Goal: Information Seeking & Learning: Learn about a topic

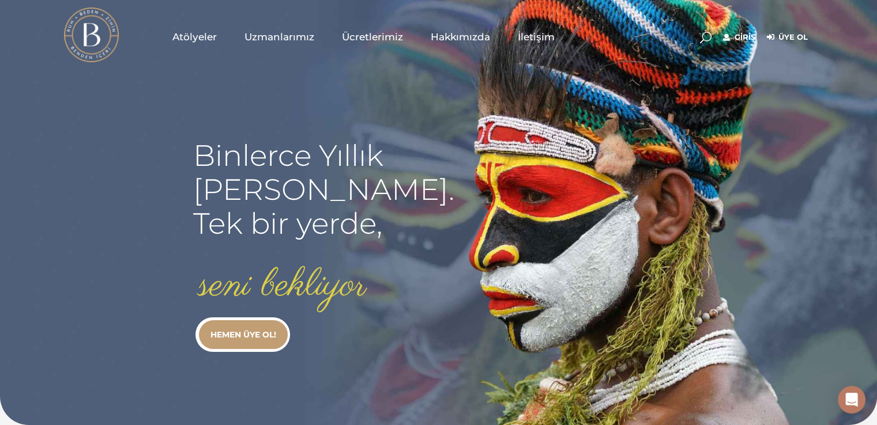
type input "[EMAIL_ADDRESS][DOMAIN_NAME]"
click at [737, 39] on link "Giriş" at bounding box center [739, 38] width 32 height 14
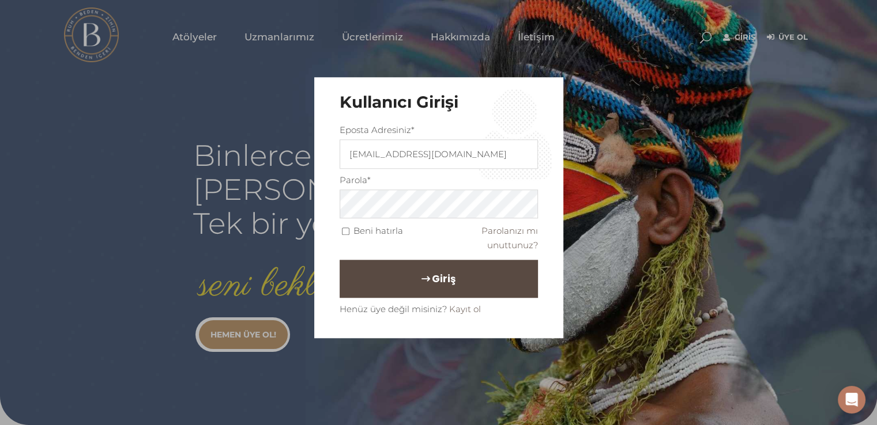
click at [379, 267] on button "Giriş" at bounding box center [438, 280] width 198 height 38
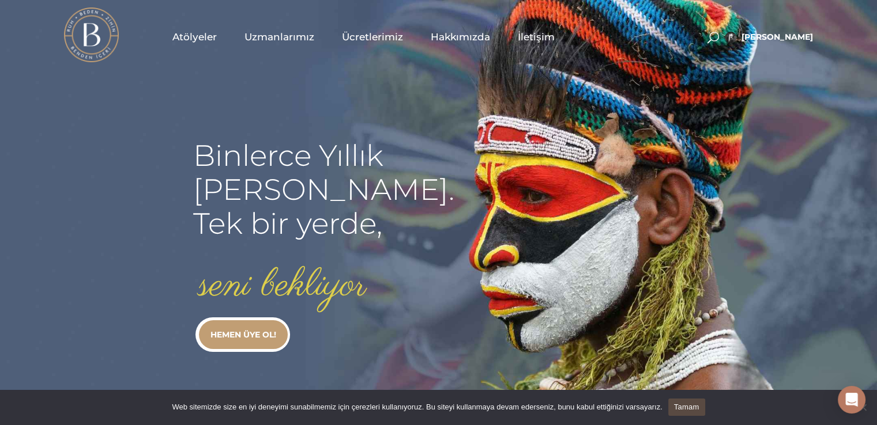
click at [213, 31] on span "Atölyeler" at bounding box center [194, 37] width 44 height 13
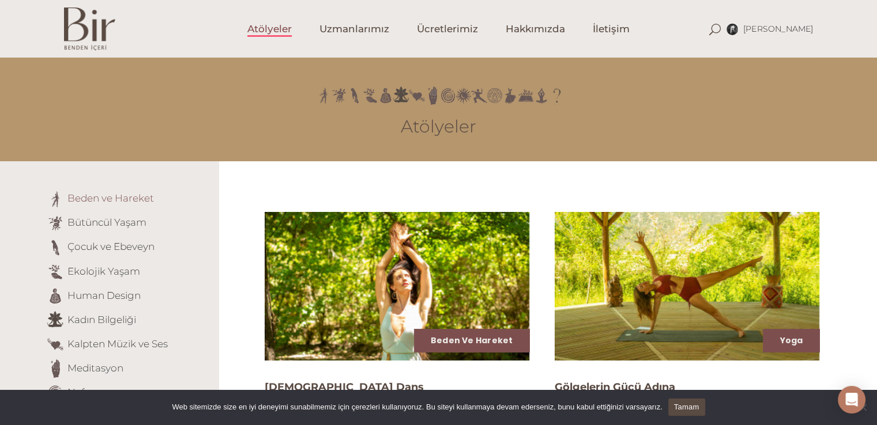
click at [127, 199] on link "Beden ve Hareket" at bounding box center [110, 199] width 86 height 12
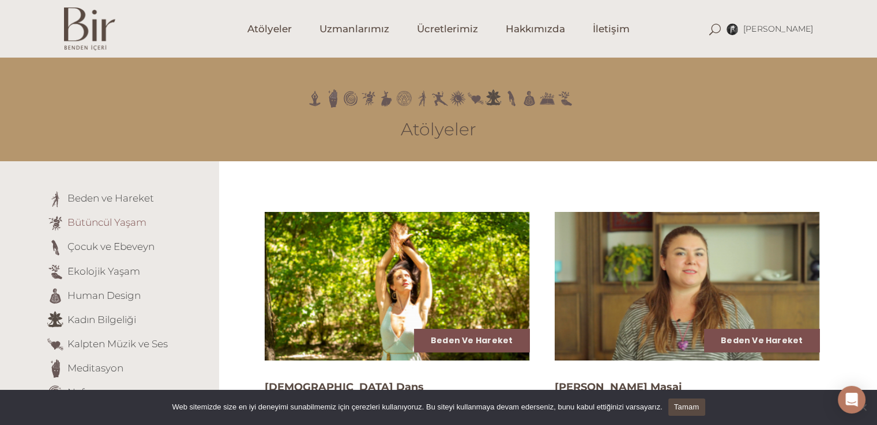
click at [122, 226] on link "Bütüncül Yaşam" at bounding box center [106, 223] width 79 height 12
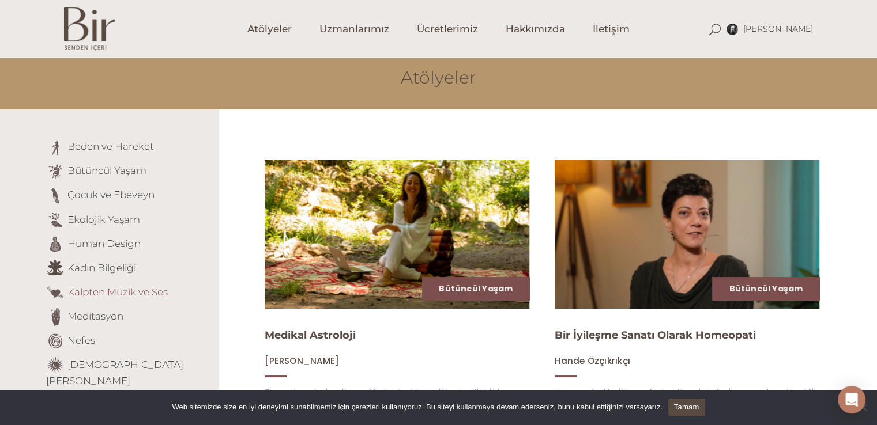
scroll to position [58, 0]
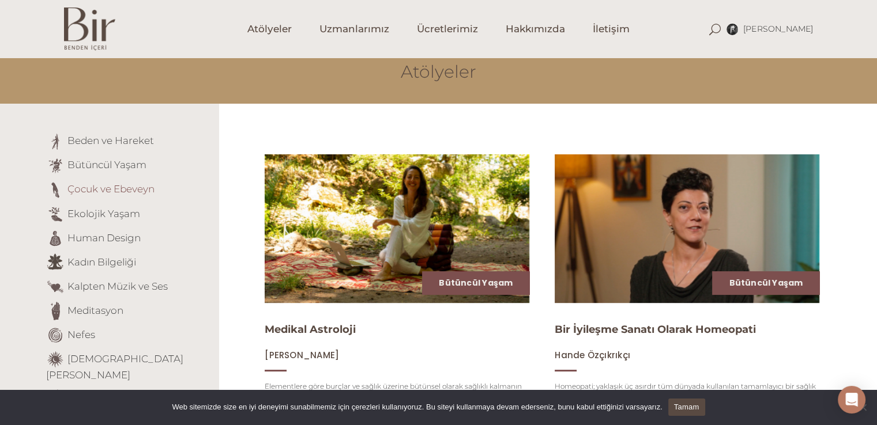
click at [137, 193] on link "Çocuk ve Ebeveyn" at bounding box center [110, 189] width 87 height 12
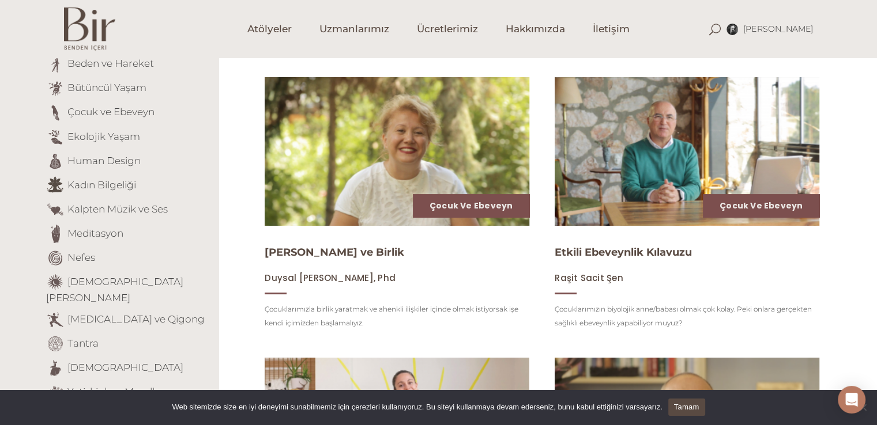
scroll to position [115, 0]
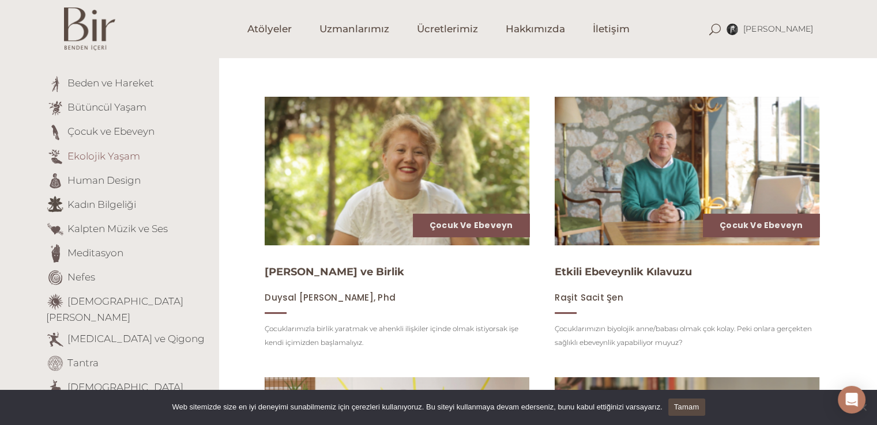
click at [110, 157] on link "Ekolojik Yaşam" at bounding box center [103, 156] width 73 height 12
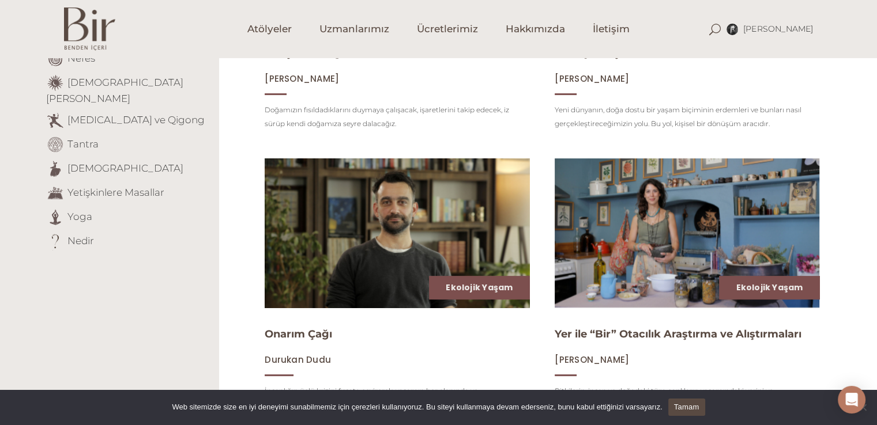
scroll to position [346, 0]
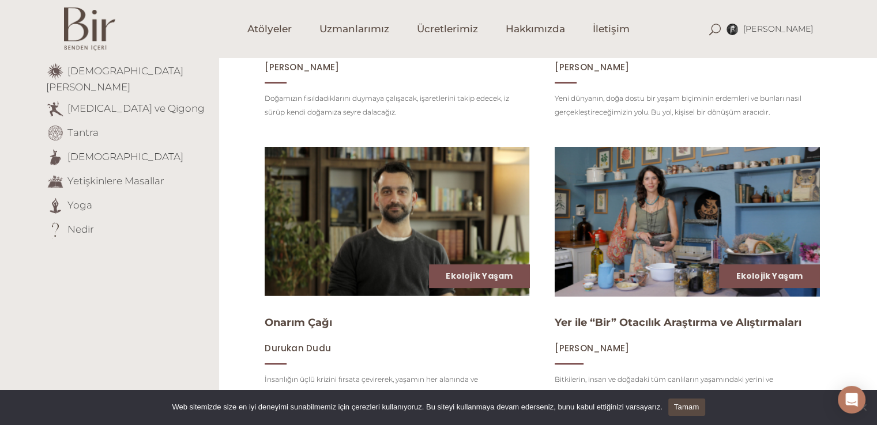
click at [616, 273] on img at bounding box center [686, 221] width 273 height 153
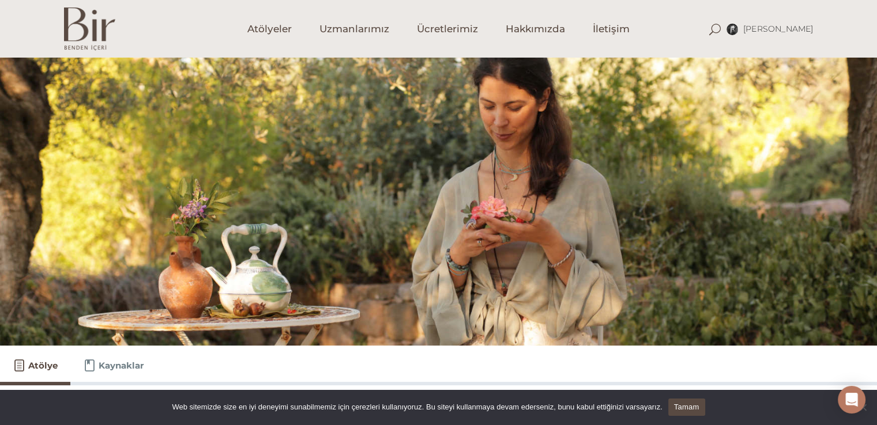
click at [687, 407] on link "Tamam" at bounding box center [686, 407] width 37 height 17
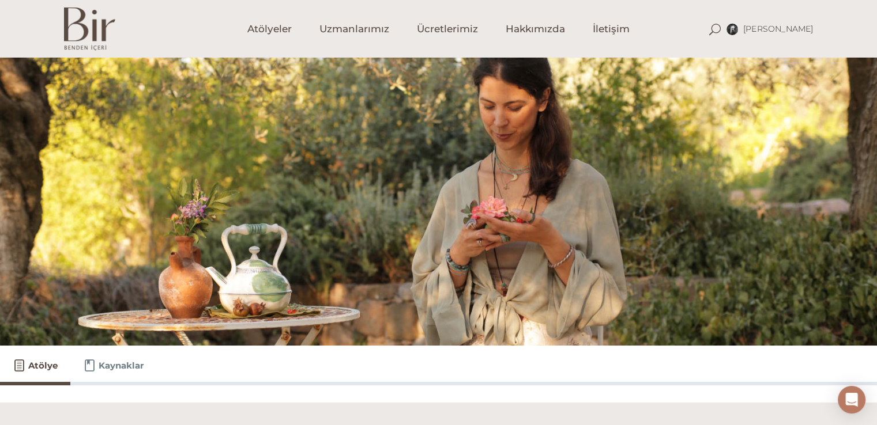
click at [226, 245] on div at bounding box center [438, 202] width 877 height 288
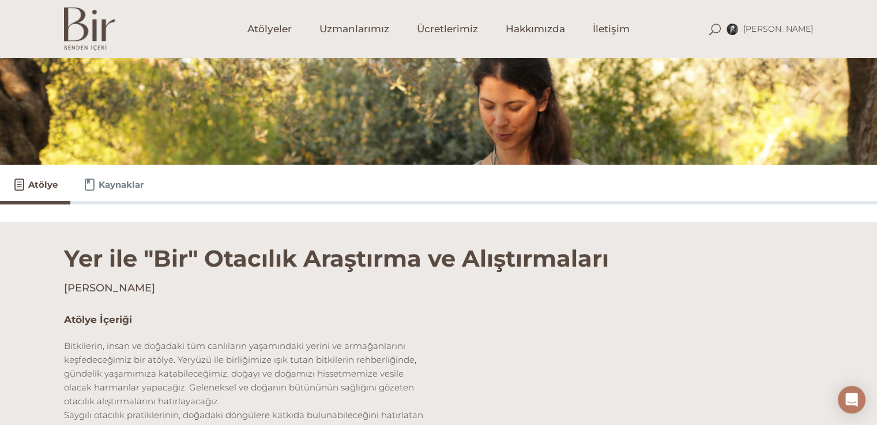
scroll to position [346, 0]
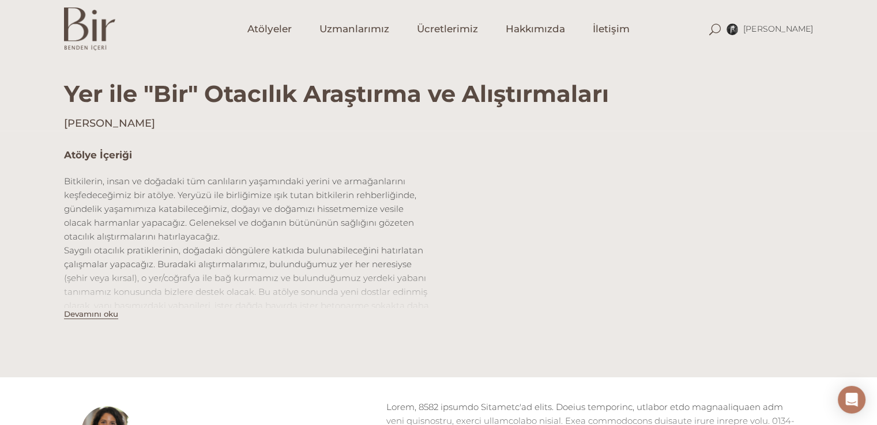
click at [86, 319] on div "Devamını oku" at bounding box center [91, 314] width 54 height 14
click at [78, 314] on button "Devamını oku" at bounding box center [91, 315] width 54 height 10
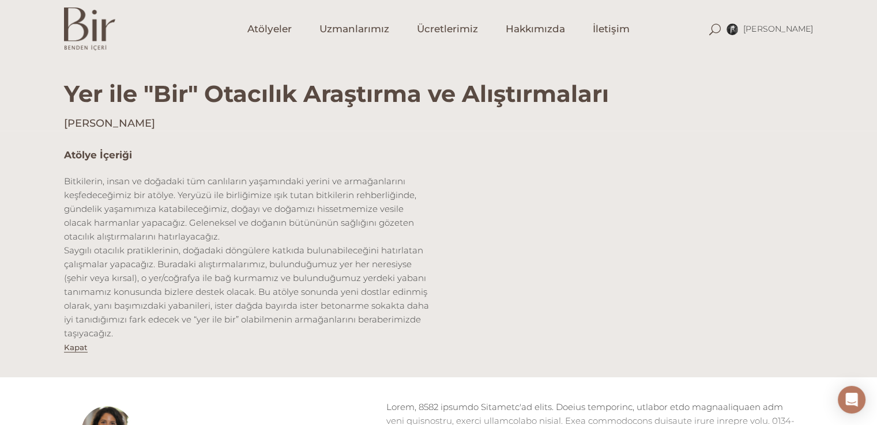
scroll to position [403, 0]
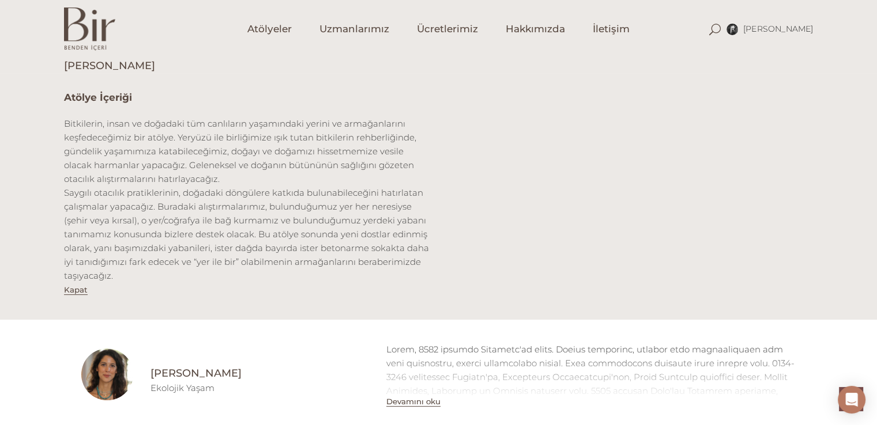
click at [390, 173] on div "Bitkilerin, insan ve doğadaki tüm canlıların yaşamındaki yerini ve armağanların…" at bounding box center [247, 151] width 366 height 69
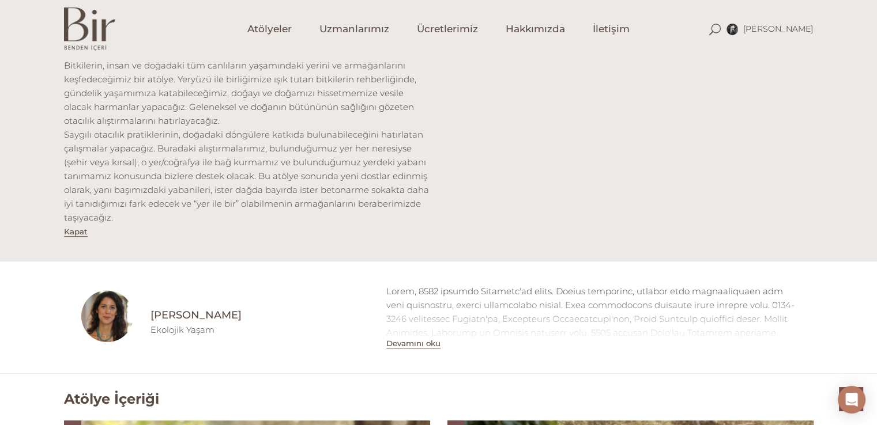
scroll to position [461, 0]
click at [430, 339] on button "Devamını oku" at bounding box center [413, 344] width 54 height 10
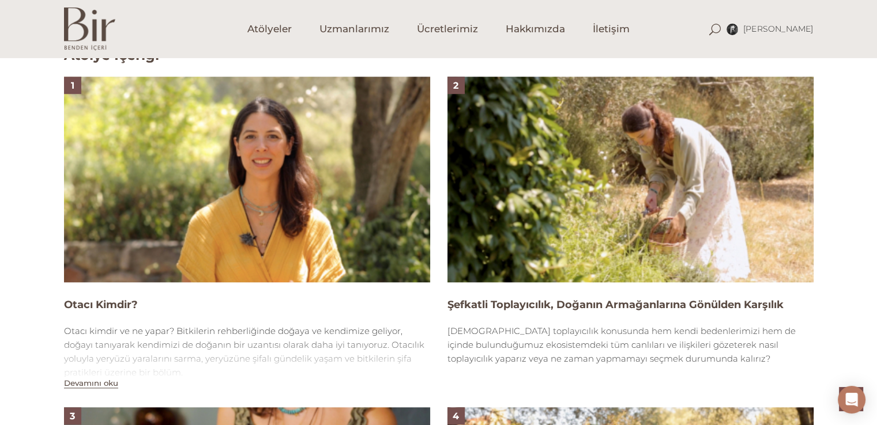
scroll to position [1326, 0]
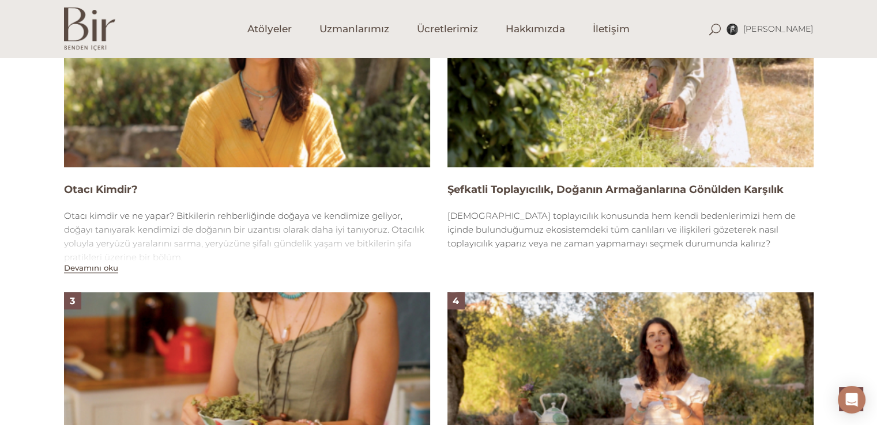
click at [74, 263] on button "Devamını oku" at bounding box center [91, 268] width 54 height 10
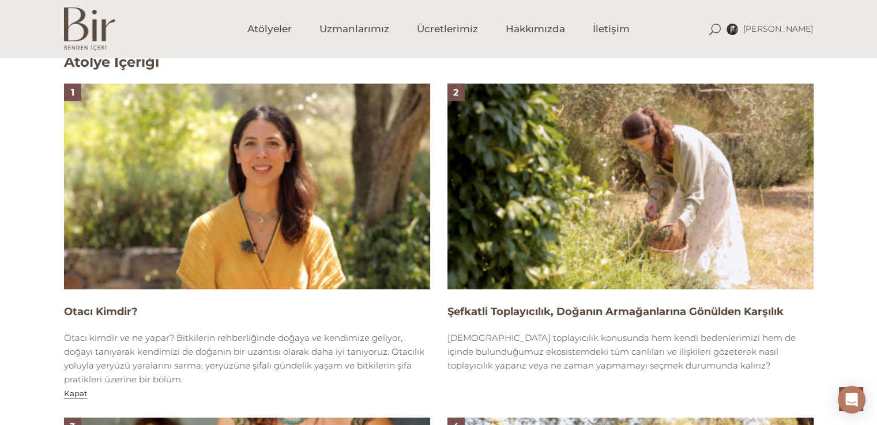
scroll to position [1210, 0]
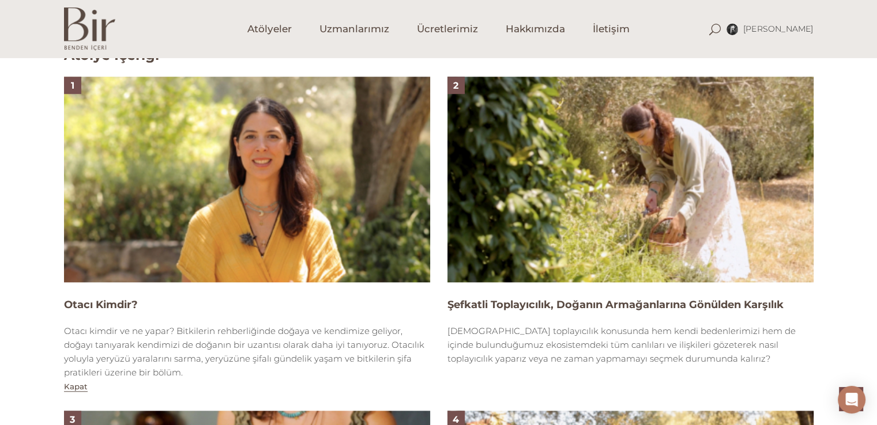
click at [217, 193] on img at bounding box center [247, 180] width 366 height 206
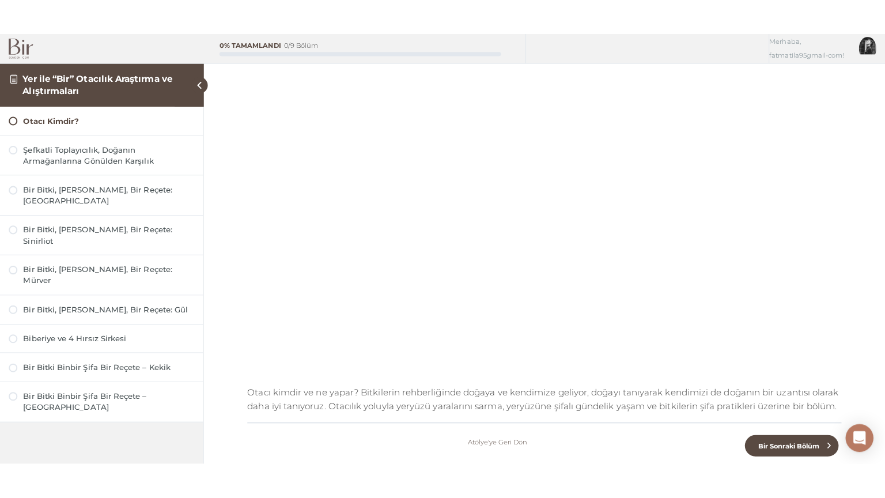
scroll to position [115, 0]
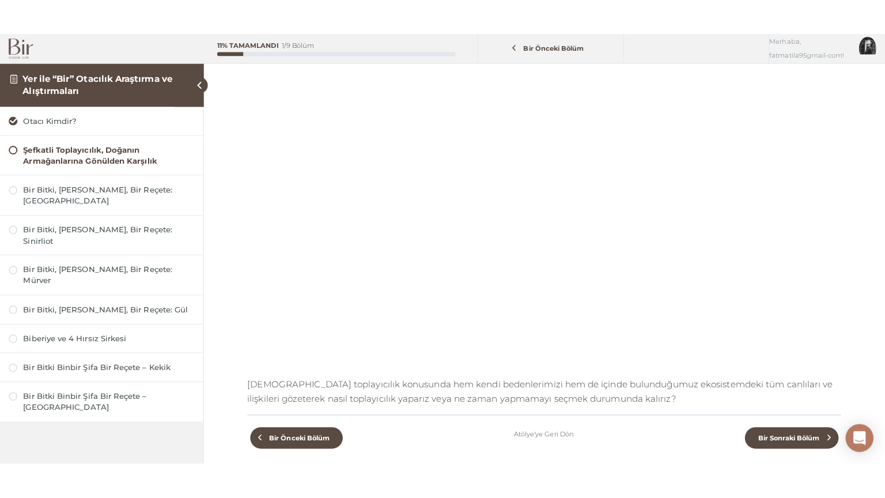
scroll to position [173, 0]
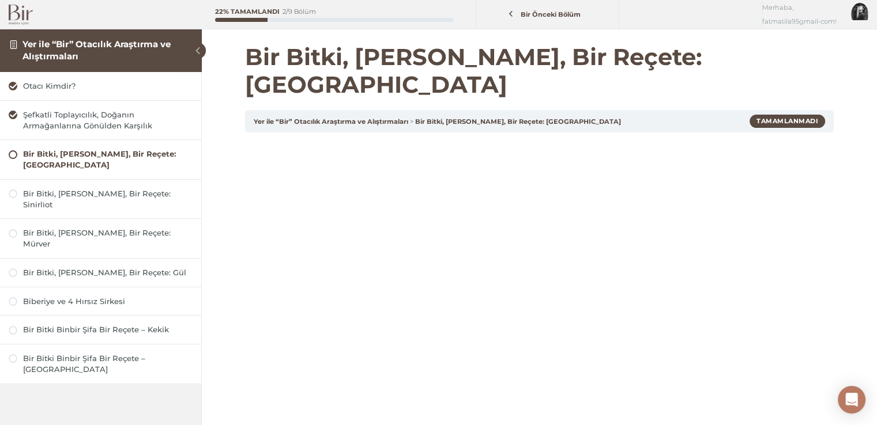
click at [197, 47] on span at bounding box center [198, 51] width 16 height 16
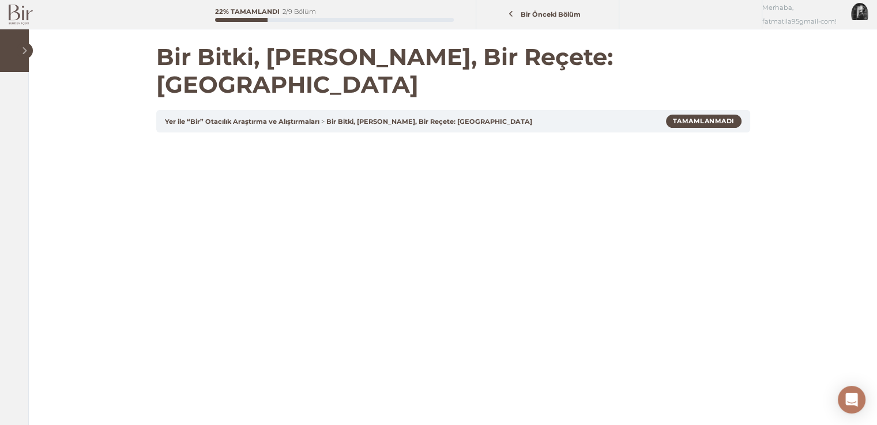
click at [22, 55] on span at bounding box center [25, 51] width 16 height 16
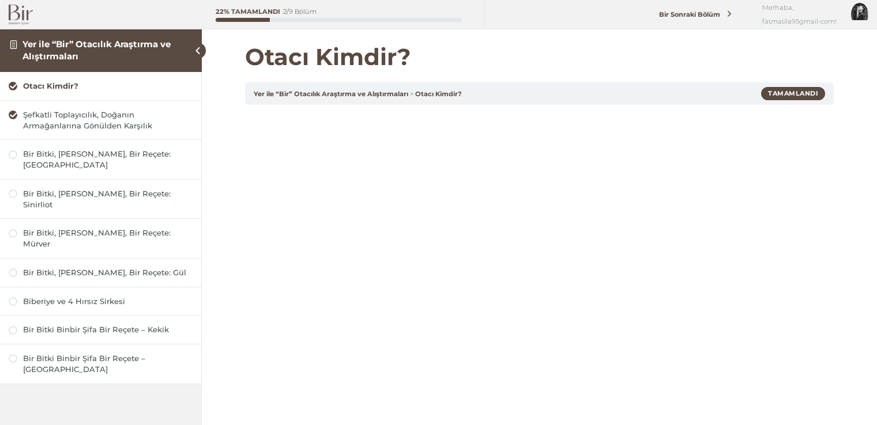
scroll to position [115, 0]
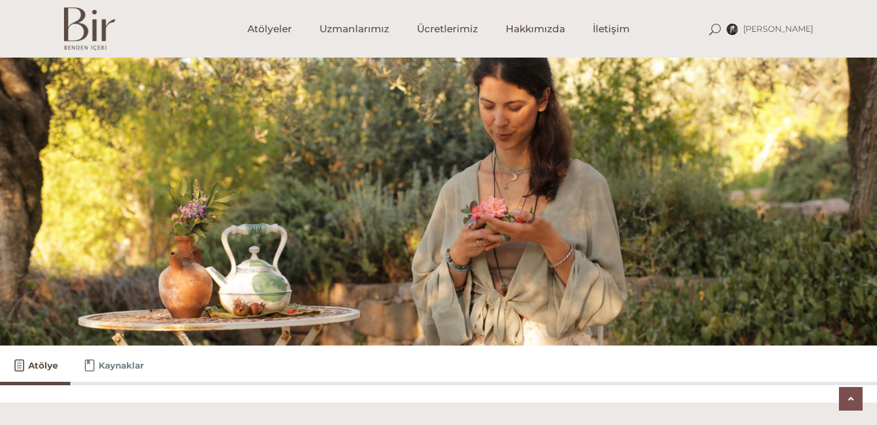
scroll to position [1210, 0]
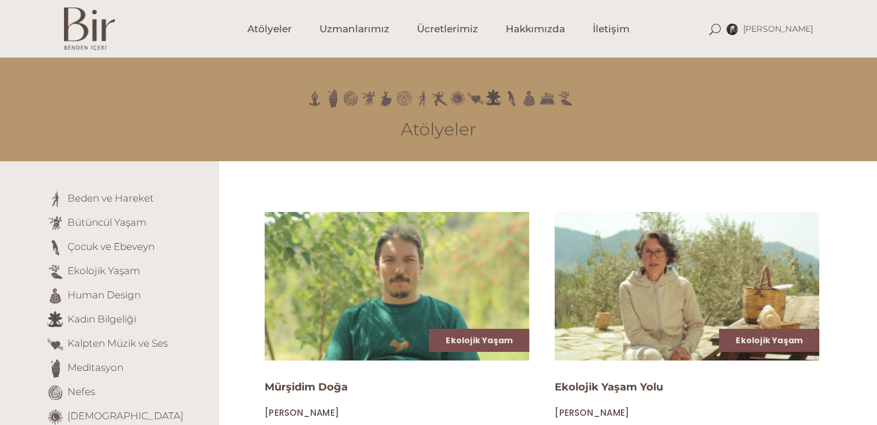
scroll to position [346, 0]
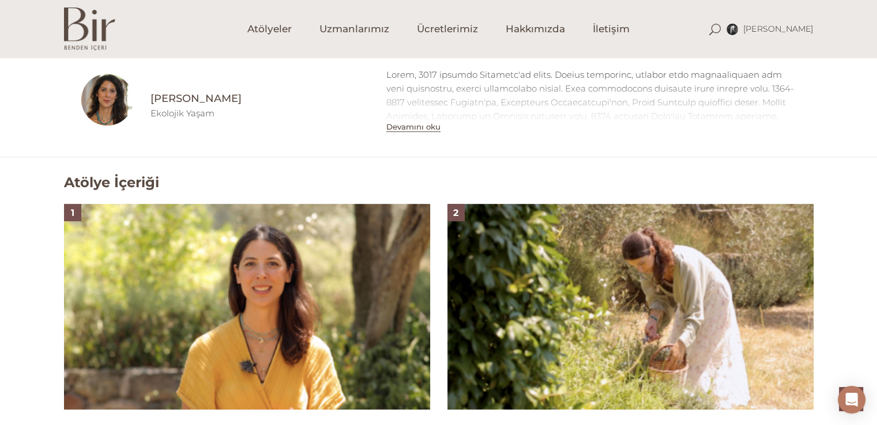
scroll to position [692, 0]
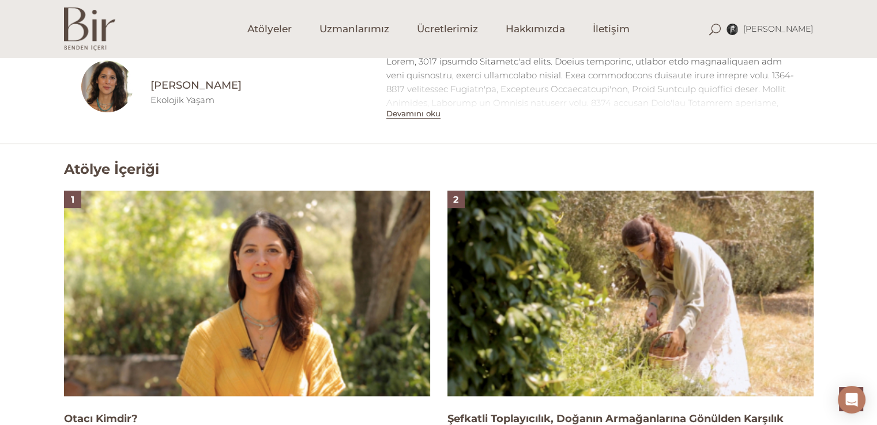
click at [423, 116] on button "Devamını oku" at bounding box center [413, 114] width 54 height 10
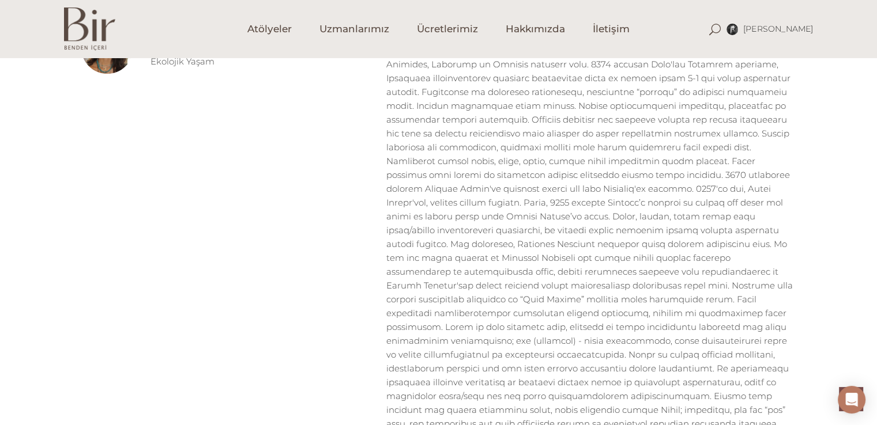
scroll to position [749, 0]
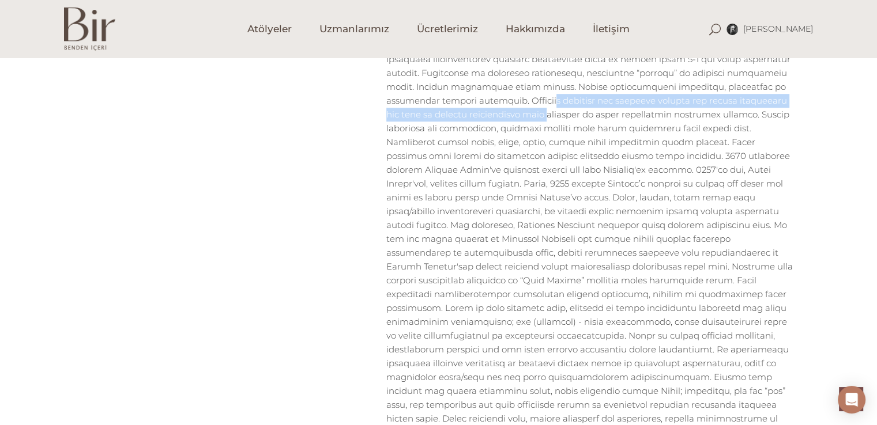
drag, startPoint x: 441, startPoint y: 101, endPoint x: 446, endPoint y: 108, distance: 8.2
click at [446, 108] on div at bounding box center [591, 225] width 410 height 456
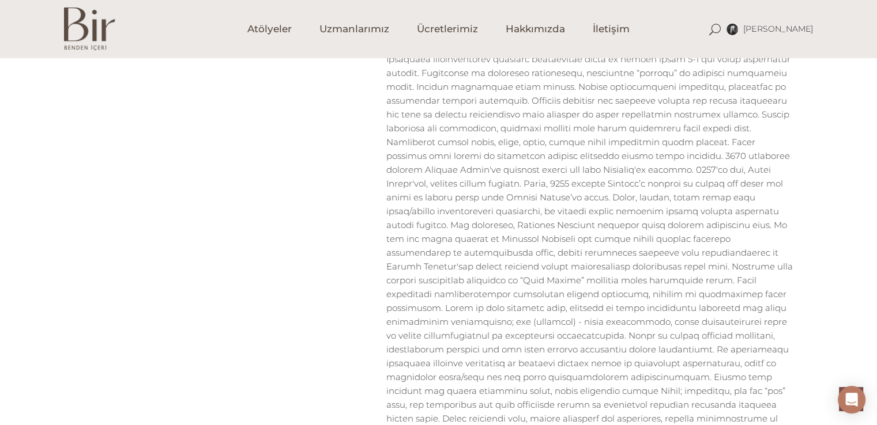
click at [455, 157] on div at bounding box center [591, 225] width 410 height 456
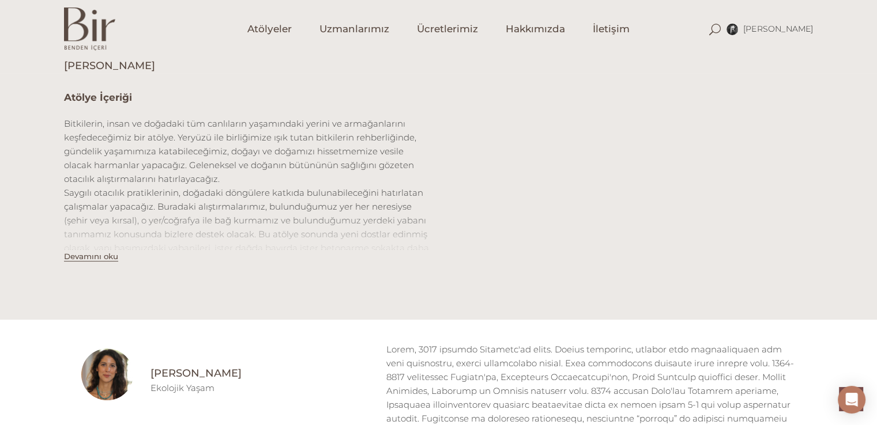
scroll to position [807, 0]
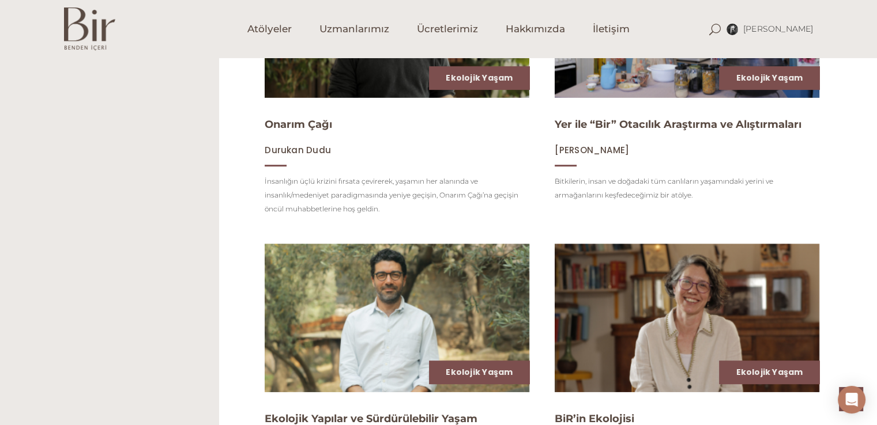
scroll to position [519, 0]
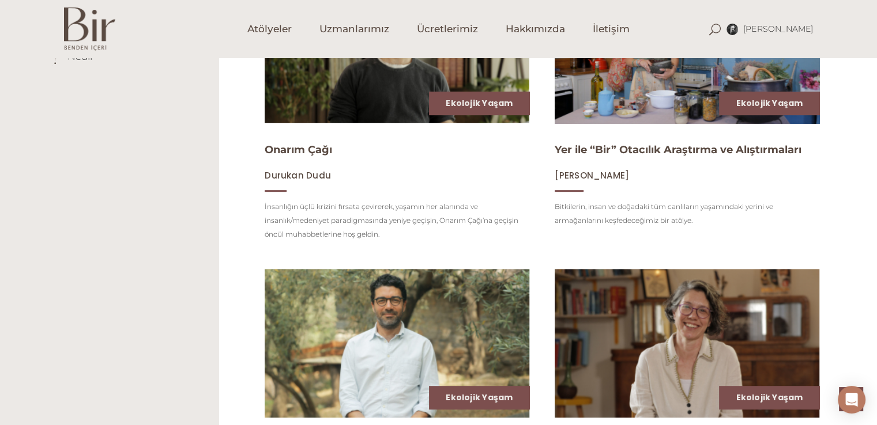
click at [628, 82] on img at bounding box center [686, 48] width 273 height 153
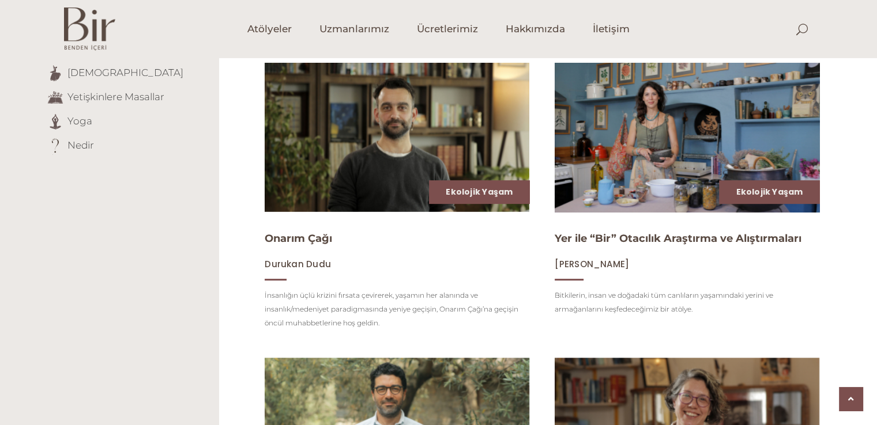
scroll to position [403, 0]
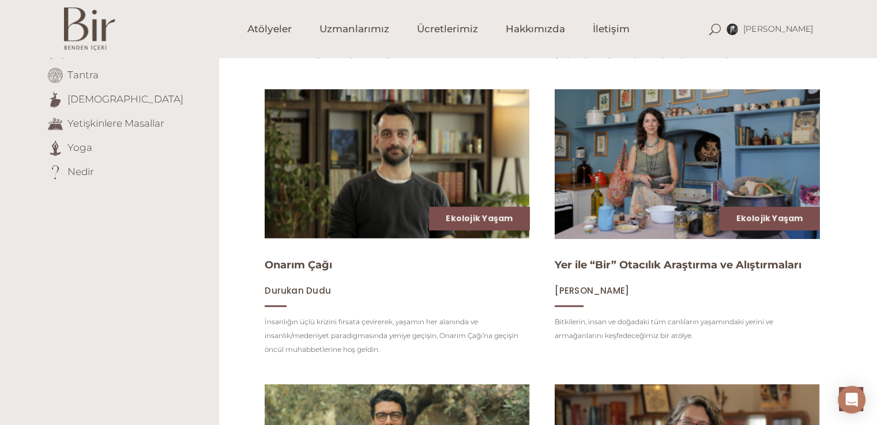
click at [671, 147] on img at bounding box center [686, 164] width 273 height 153
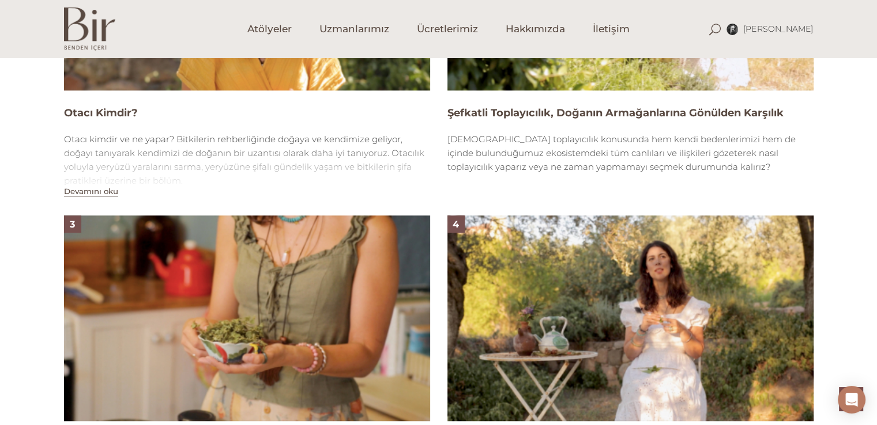
scroll to position [1095, 0]
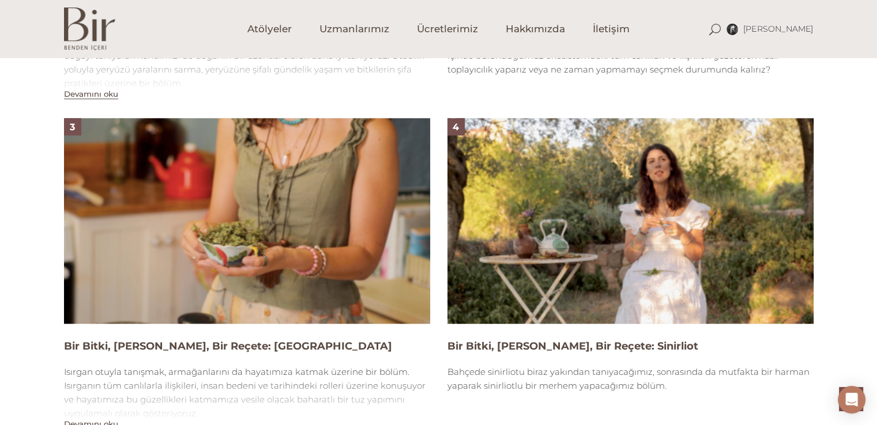
click at [175, 193] on img at bounding box center [247, 221] width 366 height 206
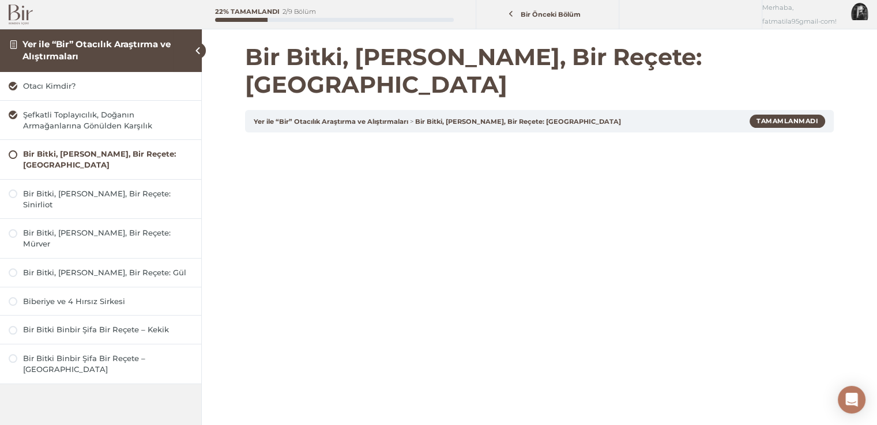
click at [67, 157] on div "Bir Bitki, [PERSON_NAME], Bir Reçete: [GEOGRAPHIC_DATA]" at bounding box center [107, 160] width 169 height 22
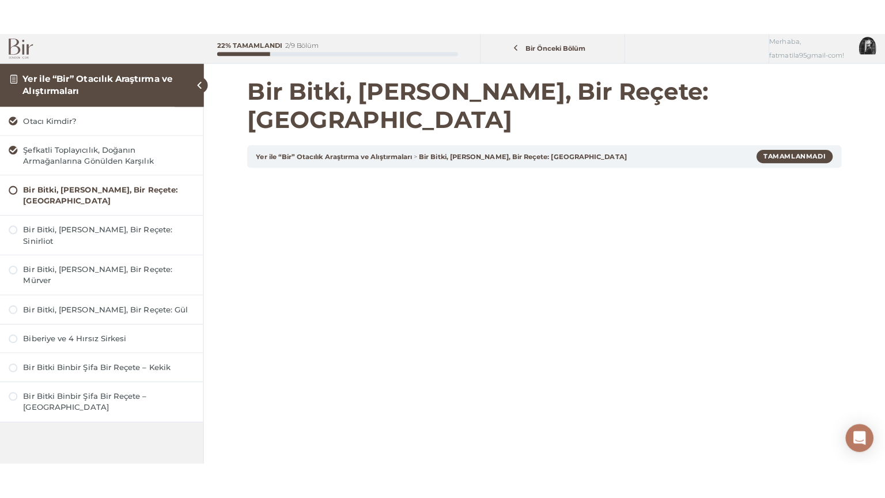
scroll to position [115, 0]
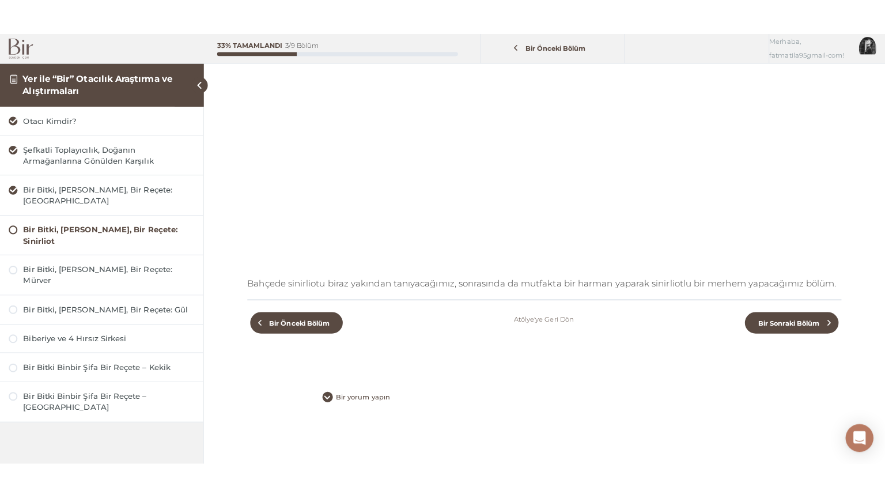
scroll to position [139, 0]
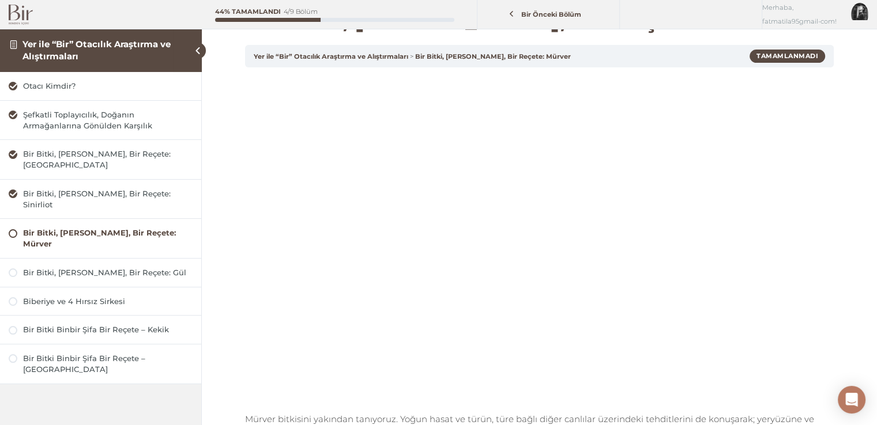
scroll to position [58, 0]
